Goal: Check status: Check status

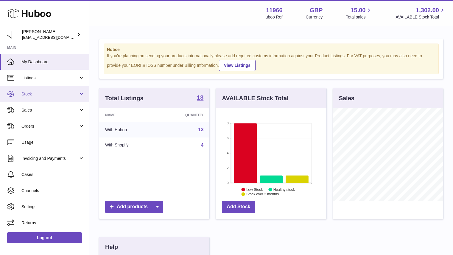
scroll to position [136, 0]
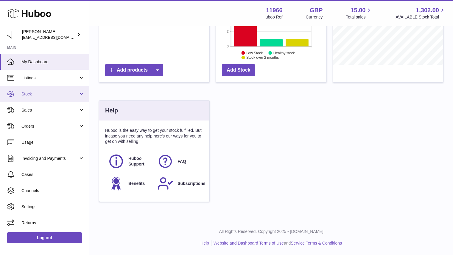
drag, startPoint x: 0, startPoint y: 0, endPoint x: 58, endPoint y: 98, distance: 114.0
click at [58, 98] on link "Stock" at bounding box center [44, 94] width 89 height 16
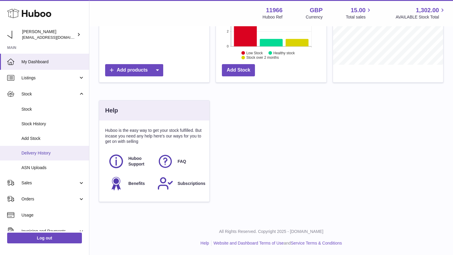
click at [54, 152] on span "Delivery History" at bounding box center [52, 153] width 63 height 6
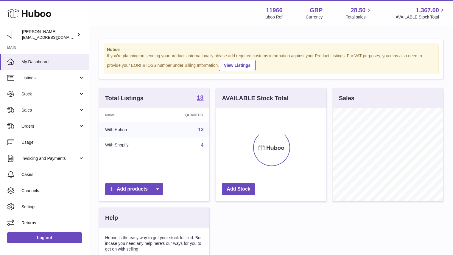
scroll to position [93, 111]
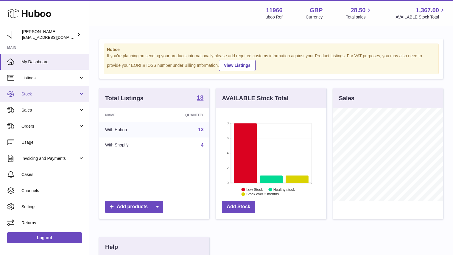
click at [55, 97] on link "Stock" at bounding box center [44, 94] width 89 height 16
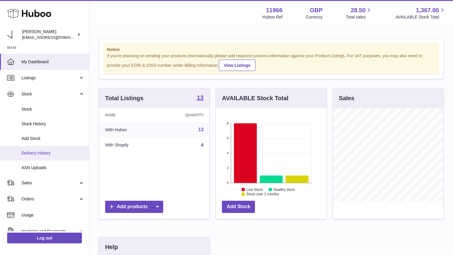
click at [52, 152] on span "Delivery History" at bounding box center [52, 153] width 63 height 6
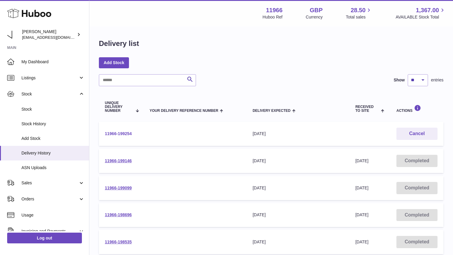
click at [119, 133] on link "11966-199254" at bounding box center [118, 133] width 27 height 5
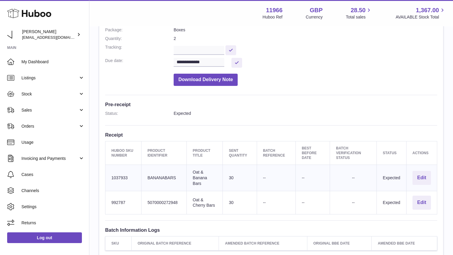
scroll to position [85, 0]
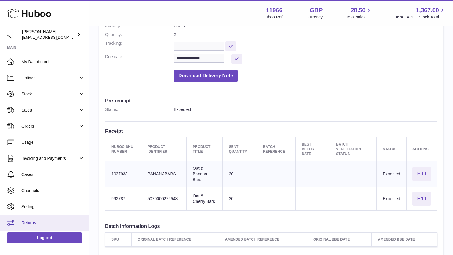
click at [36, 219] on link "Returns" at bounding box center [44, 222] width 89 height 16
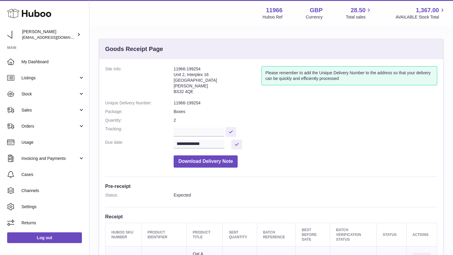
drag, startPoint x: 194, startPoint y: 92, endPoint x: 172, endPoint y: 93, distance: 21.4
click at [172, 93] on dl "**********" at bounding box center [271, 118] width 332 height 104
click at [172, 93] on dt "Site Info:" at bounding box center [139, 81] width 69 height 31
drag, startPoint x: 172, startPoint y: 91, endPoint x: 193, endPoint y: 91, distance: 20.6
click at [193, 91] on dl "**********" at bounding box center [271, 118] width 332 height 104
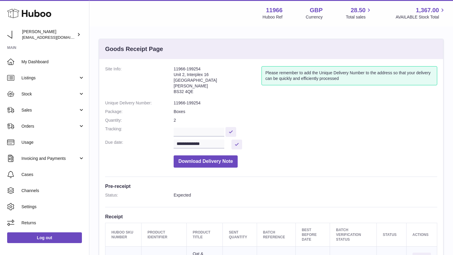
click at [193, 91] on address "11966-199254 Unit 2, Interplex 16 Ash Ridge Road Bradley Stoke BS32 4QE" at bounding box center [218, 81] width 88 height 31
drag, startPoint x: 192, startPoint y: 91, endPoint x: 174, endPoint y: 92, distance: 17.9
click at [174, 92] on address "11966-199254 Unit 2, Interplex 16 Ash Ridge Road Bradley Stoke BS32 4QE" at bounding box center [218, 81] width 88 height 31
copy address "BS32 4QE"
click at [206, 133] on input "text" at bounding box center [199, 131] width 51 height 9
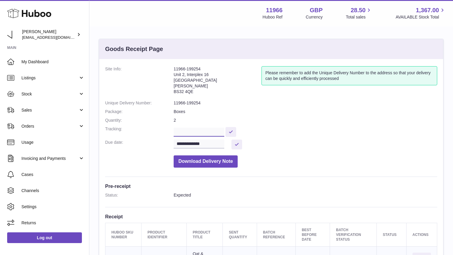
paste input "**********"
type input "**********"
click at [242, 131] on button at bounding box center [243, 132] width 11 height 10
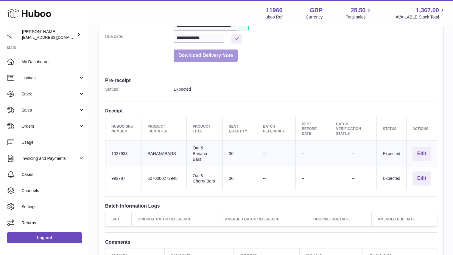
scroll to position [0, 0]
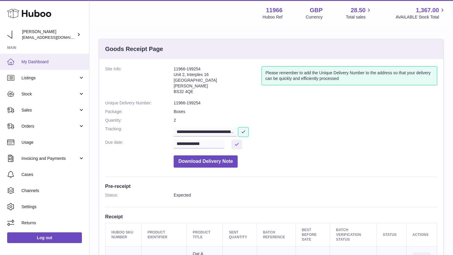
click at [37, 59] on span "My Dashboard" at bounding box center [52, 62] width 63 height 6
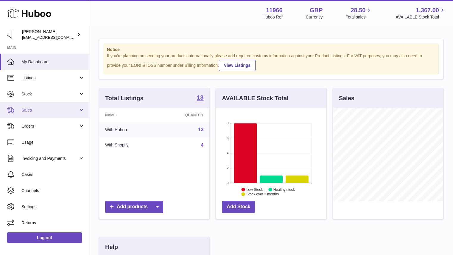
click at [58, 115] on link "Sales" at bounding box center [44, 110] width 89 height 16
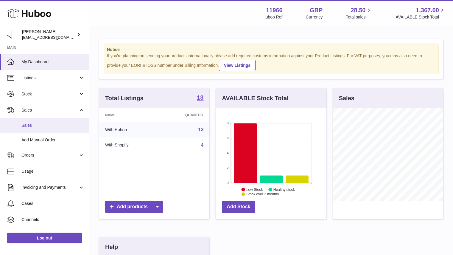
click at [50, 129] on link "Sales" at bounding box center [44, 125] width 89 height 15
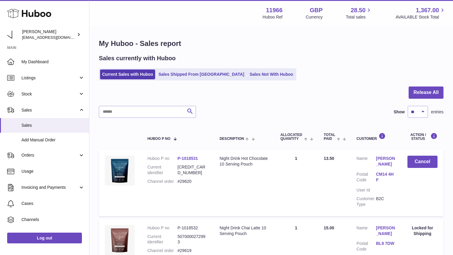
click at [248, 77] on link "Sales Not With Huboo" at bounding box center [272, 74] width 48 height 10
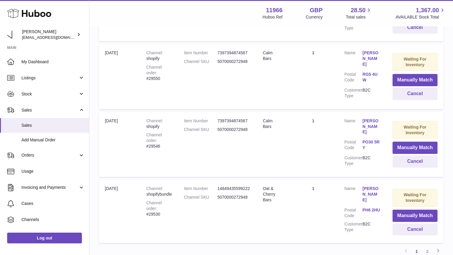
scroll to position [611, 0]
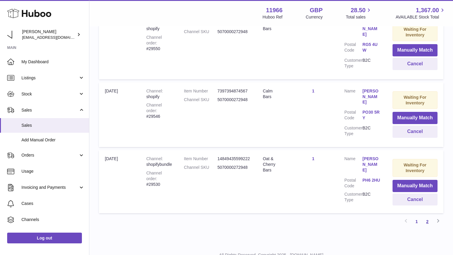
click at [428, 216] on link "2" at bounding box center [427, 221] width 11 height 11
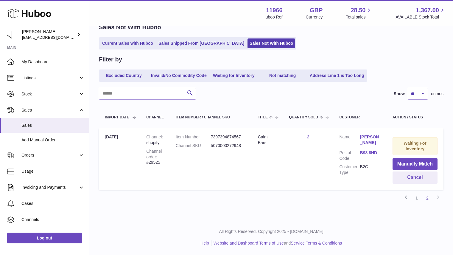
scroll to position [27, 0]
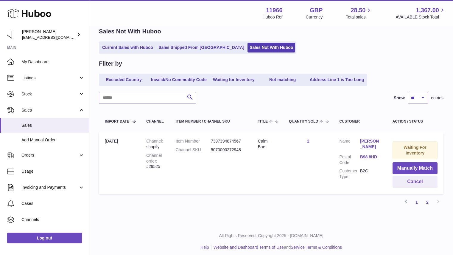
click at [416, 199] on link "1" at bounding box center [416, 202] width 11 height 11
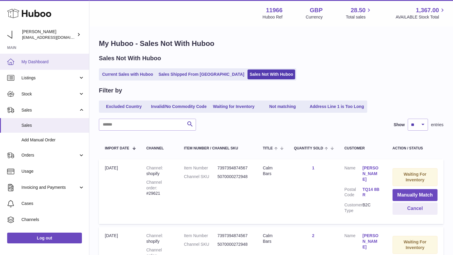
click at [40, 63] on span "My Dashboard" at bounding box center [52, 62] width 63 height 6
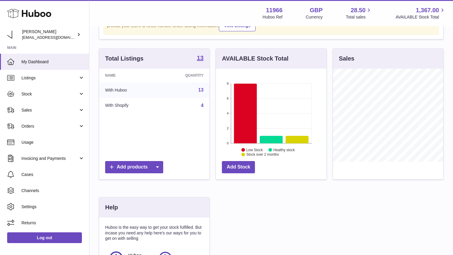
scroll to position [36, 0]
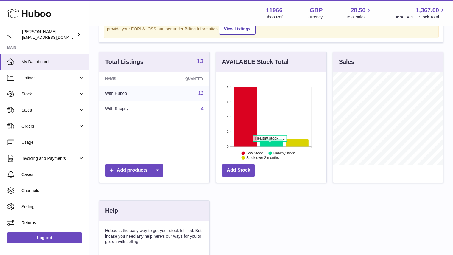
click at [270, 144] on icon at bounding box center [271, 142] width 23 height 7
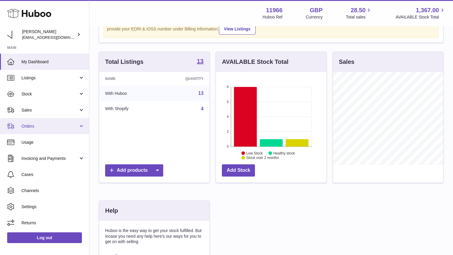
click at [56, 122] on link "Orders" at bounding box center [44, 126] width 89 height 16
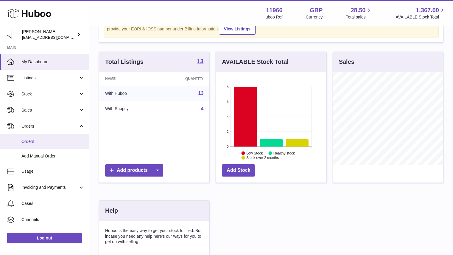
click at [54, 145] on link "Orders" at bounding box center [44, 141] width 89 height 15
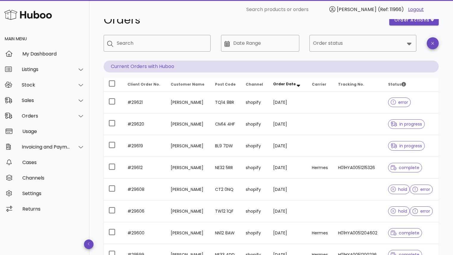
scroll to position [18, 0]
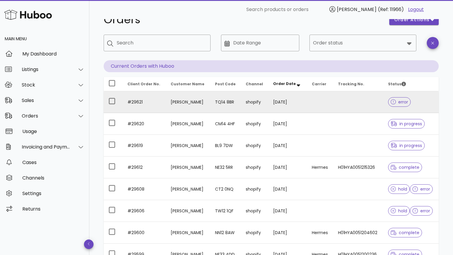
click at [400, 102] on span "error" at bounding box center [400, 102] width 18 height 4
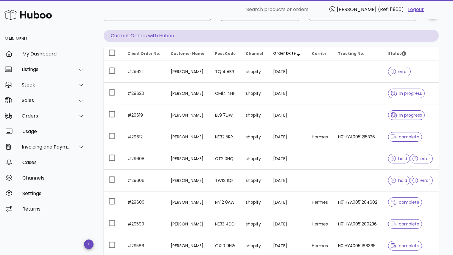
scroll to position [49, 0]
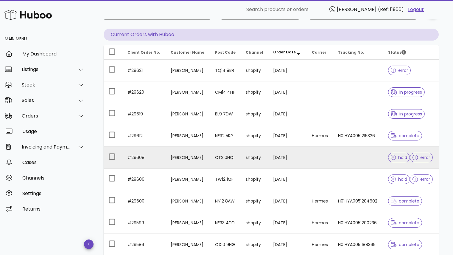
click at [422, 159] on span "error" at bounding box center [422, 157] width 18 height 4
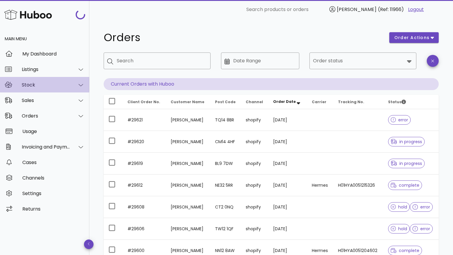
click at [50, 89] on div "Stock" at bounding box center [44, 84] width 89 height 15
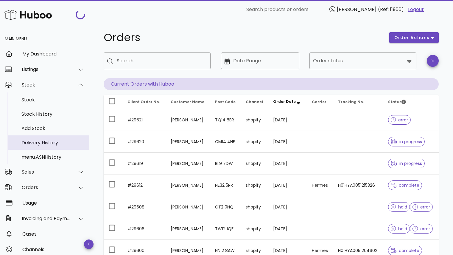
click at [48, 148] on div "Delivery History" at bounding box center [52, 142] width 63 height 13
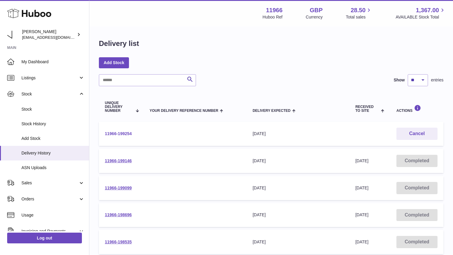
click at [120, 134] on link "11966-199254" at bounding box center [118, 133] width 27 height 5
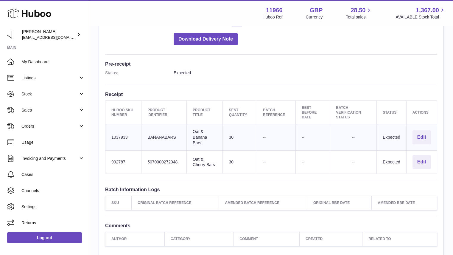
scroll to position [188, 0]
